Goal: Task Accomplishment & Management: Use online tool/utility

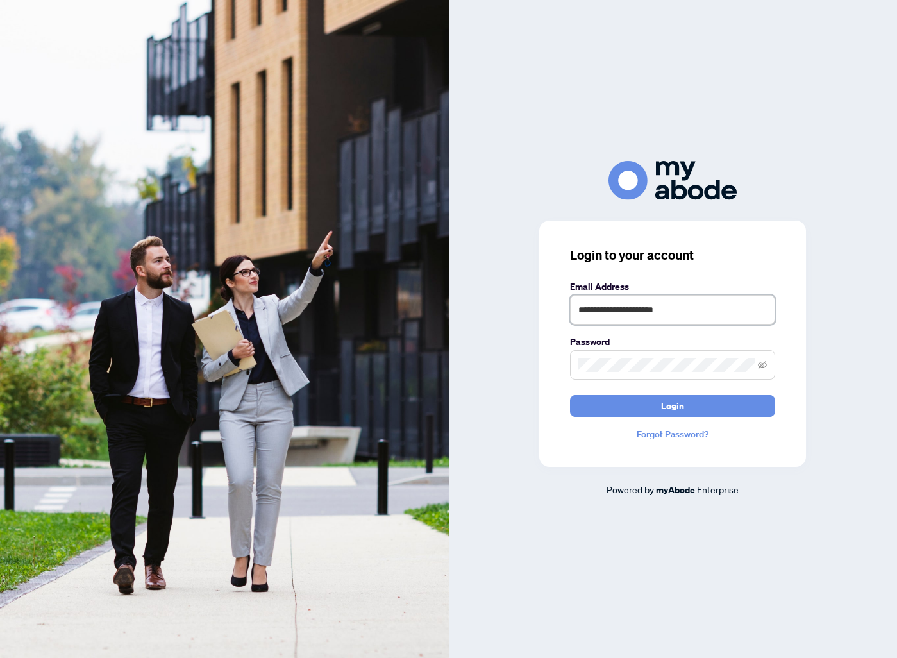
click at [680, 318] on input "**********" at bounding box center [672, 309] width 205 height 29
type input "**********"
click at [681, 404] on span "Login" at bounding box center [672, 406] width 23 height 21
